Goal: Information Seeking & Learning: Learn about a topic

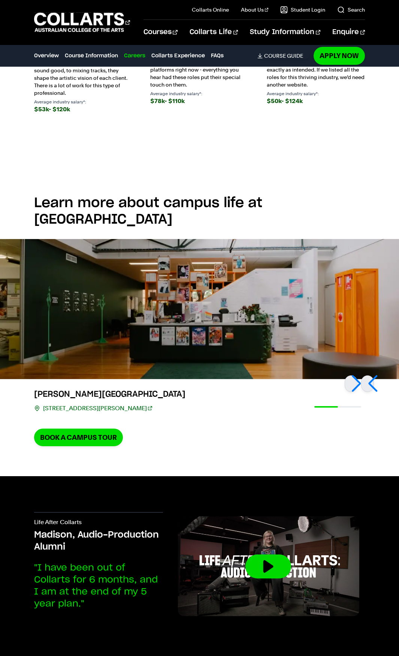
scroll to position [1499, 0]
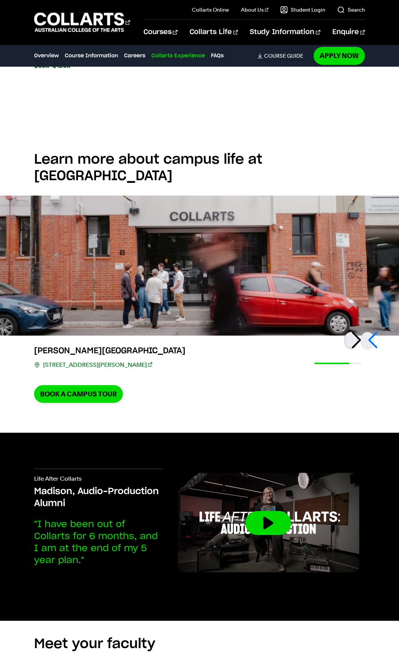
click at [357, 332] on div at bounding box center [351, 340] width 13 height 16
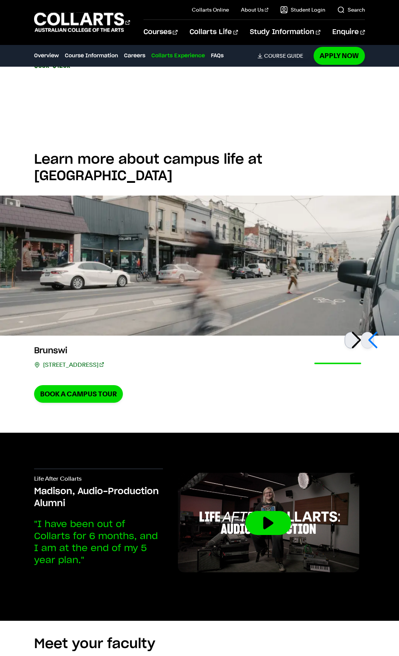
click at [357, 332] on div at bounding box center [351, 340] width 13 height 16
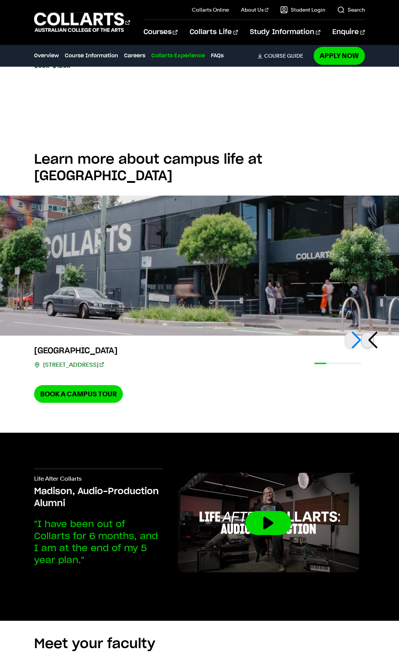
click at [372, 332] on div at bounding box center [367, 340] width 13 height 16
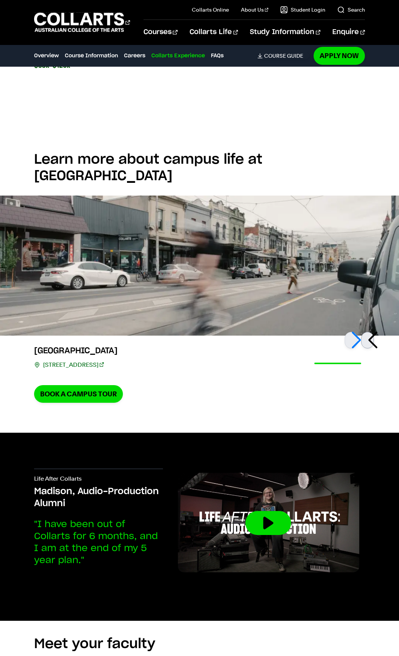
click at [372, 332] on div at bounding box center [367, 340] width 13 height 16
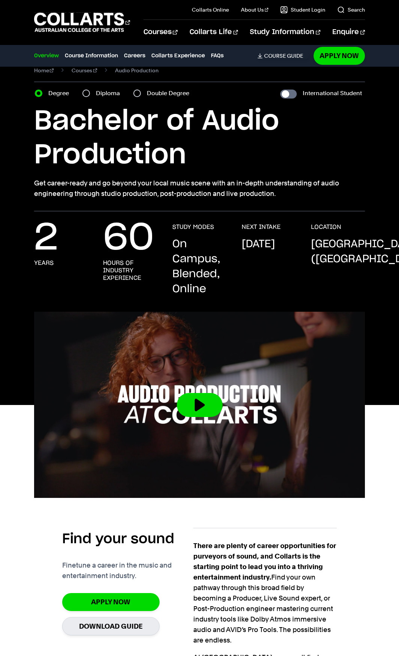
scroll to position [0, 0]
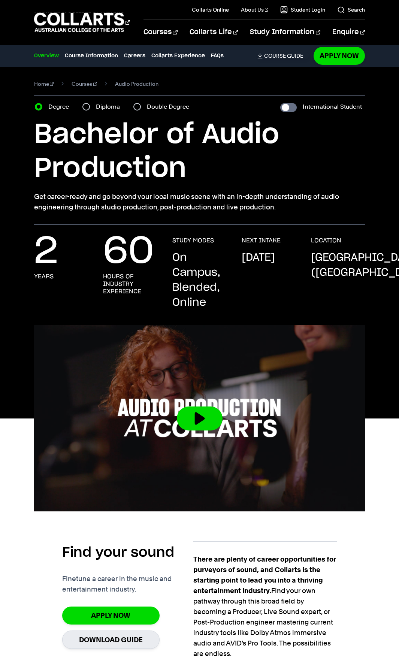
drag, startPoint x: 175, startPoint y: 254, endPoint x: 212, endPoint y: 302, distance: 60.8
click at [212, 302] on p "On Campus, Blended, Online" at bounding box center [199, 280] width 54 height 60
click at [247, 260] on p "[DATE]" at bounding box center [258, 257] width 33 height 15
drag, startPoint x: 387, startPoint y: 275, endPoint x: 307, endPoint y: 242, distance: 86.7
click at [307, 242] on div "2 Years 60 Hours of Industry Experience STUDY MODES On Campus, Blended, Online …" at bounding box center [199, 281] width 399 height 88
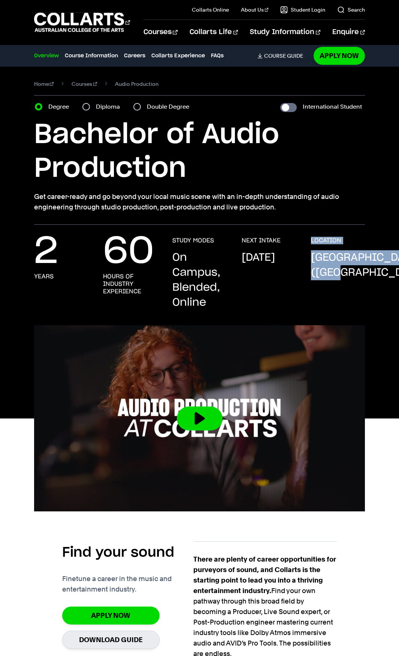
click at [314, 241] on h3 "LOCATION" at bounding box center [326, 240] width 30 height 7
click at [311, 239] on h3 "LOCATION" at bounding box center [326, 240] width 30 height 7
drag, startPoint x: 312, startPoint y: 239, endPoint x: 387, endPoint y: 274, distance: 82.3
click at [387, 274] on div "2 Years 60 Hours of Industry Experience STUDY MODES On Campus, Blended, Online …" at bounding box center [199, 281] width 399 height 88
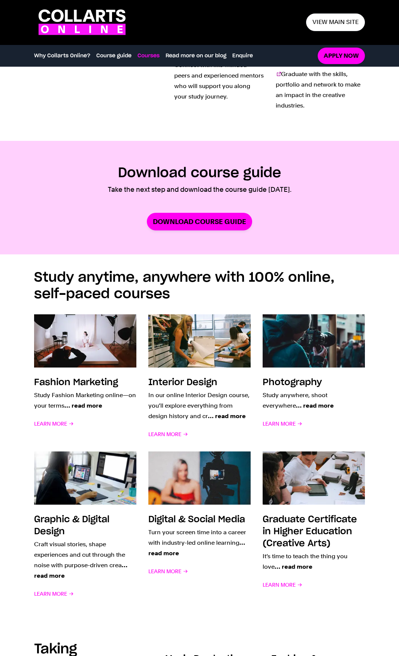
scroll to position [412, 0]
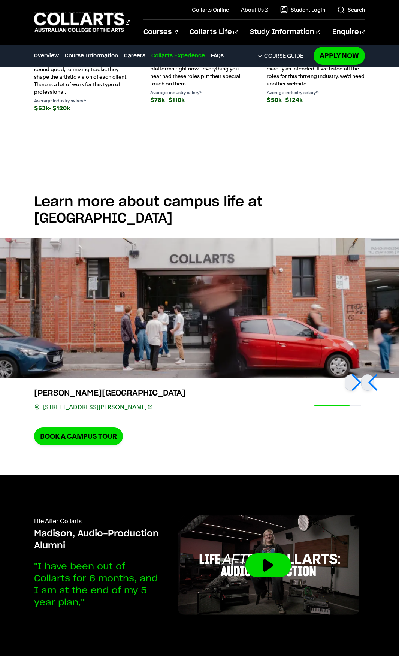
scroll to position [1574, 0]
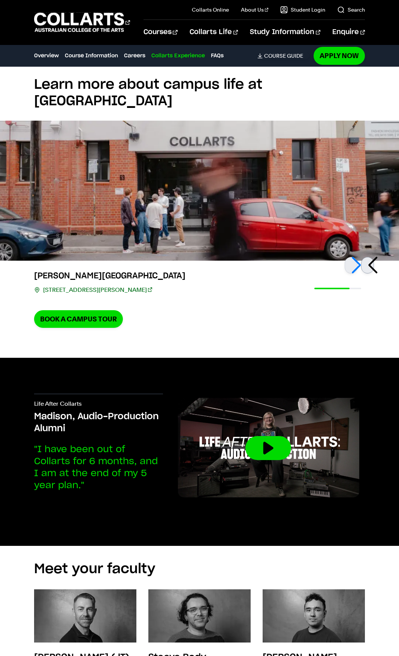
click at [371, 257] on div at bounding box center [367, 265] width 13 height 16
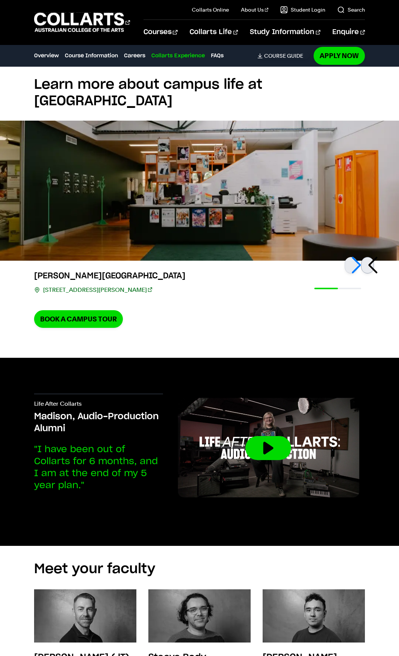
click at [371, 257] on div at bounding box center [367, 265] width 13 height 16
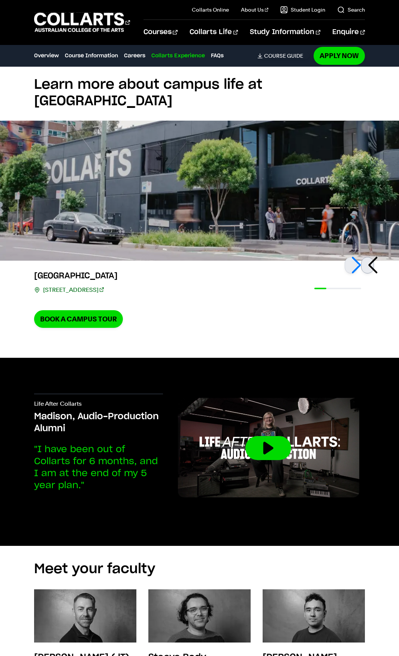
click at [371, 257] on div at bounding box center [367, 265] width 13 height 16
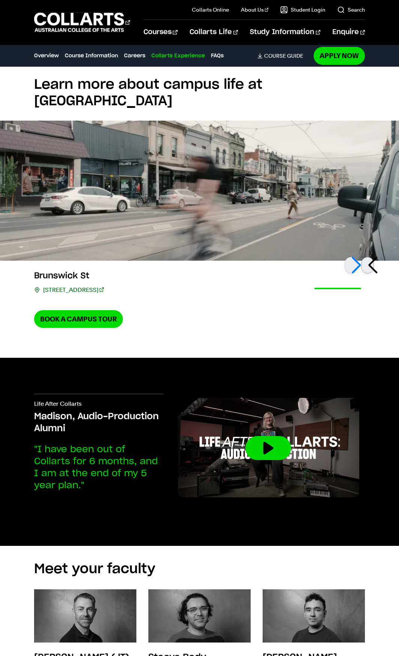
click at [371, 257] on div at bounding box center [367, 265] width 13 height 16
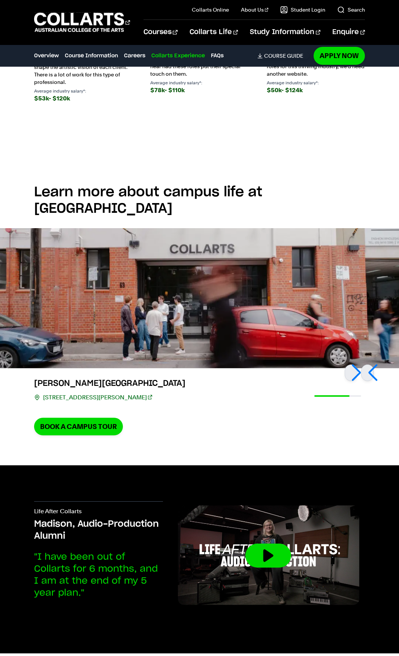
scroll to position [1461, 0]
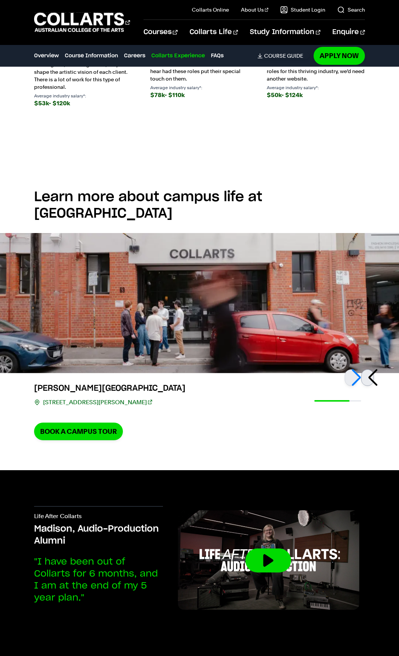
click at [374, 369] on div at bounding box center [367, 377] width 13 height 16
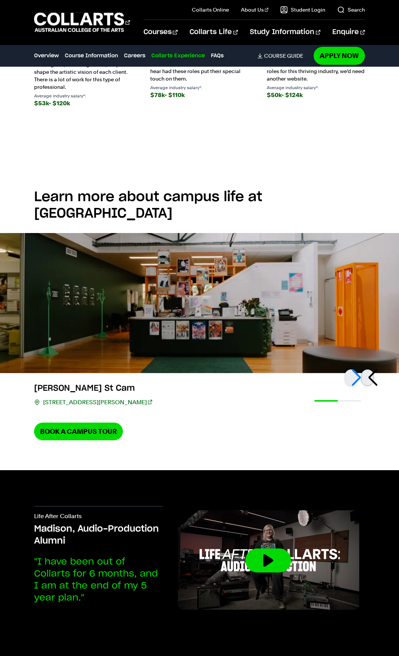
click at [374, 369] on div at bounding box center [367, 377] width 13 height 16
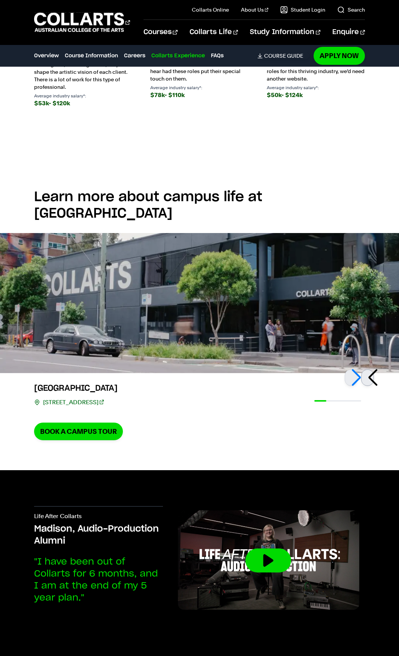
click at [374, 369] on div at bounding box center [367, 377] width 13 height 16
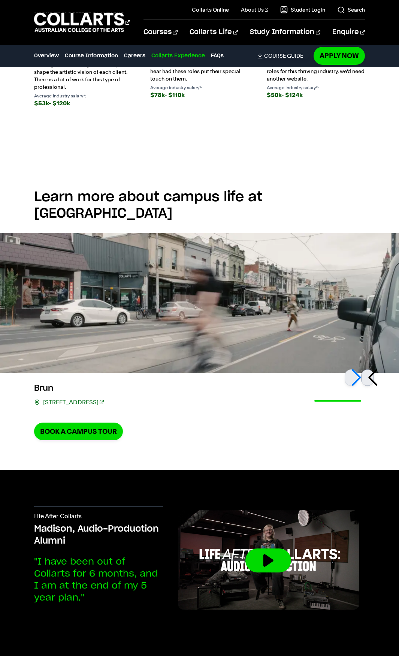
click at [374, 369] on div at bounding box center [367, 377] width 13 height 16
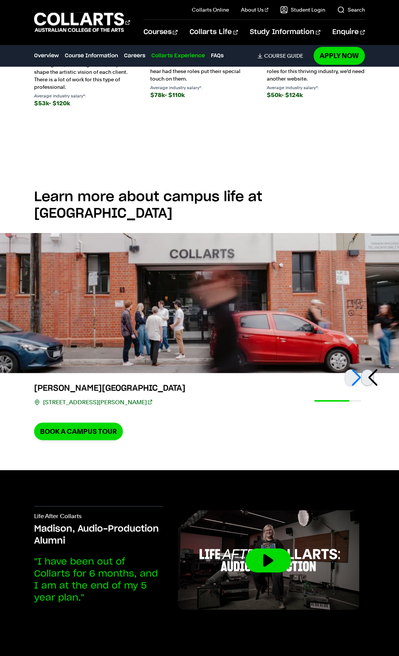
click at [374, 369] on div at bounding box center [367, 377] width 13 height 16
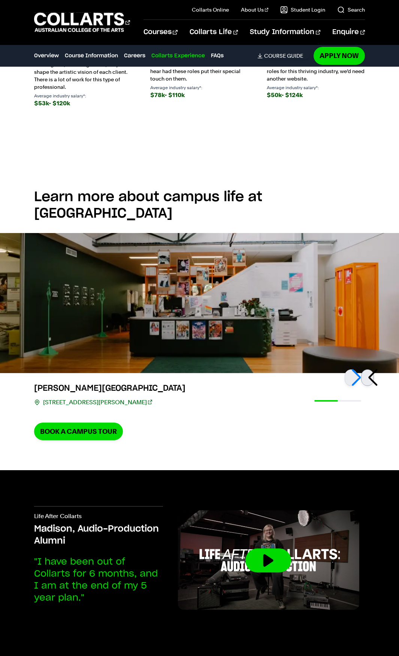
click at [370, 369] on div at bounding box center [367, 377] width 13 height 16
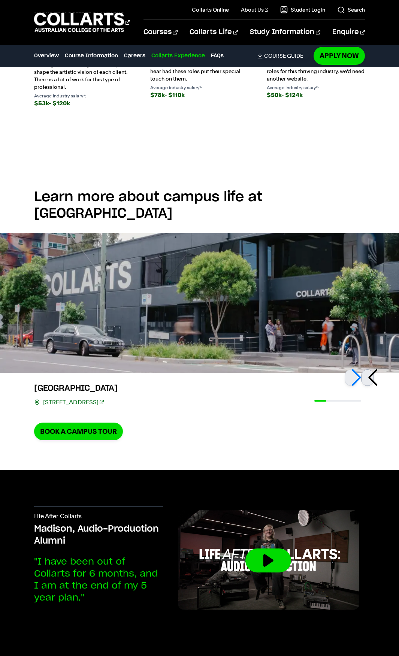
click at [370, 369] on div at bounding box center [367, 377] width 13 height 16
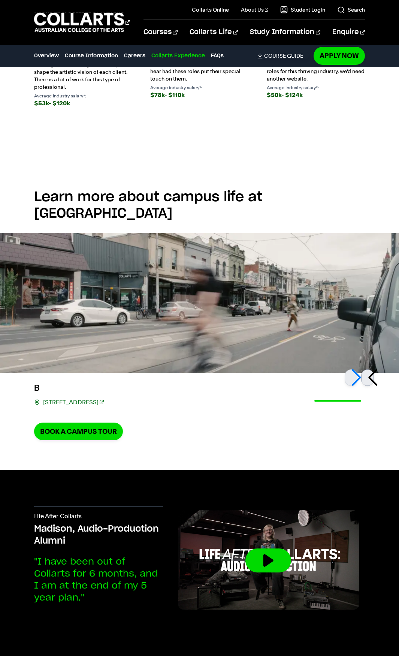
click at [370, 369] on div at bounding box center [367, 377] width 13 height 16
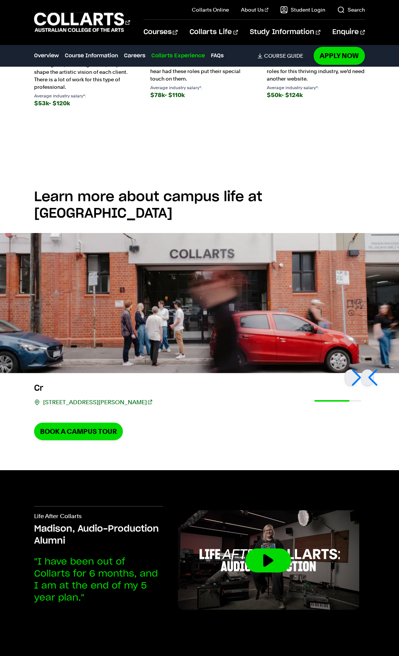
click at [262, 417] on div "Cr 67/69 Cromwell St, Collingwood VIC 3066 Book a Campus Tour" at bounding box center [199, 406] width 399 height 67
